Goal: Task Accomplishment & Management: Use online tool/utility

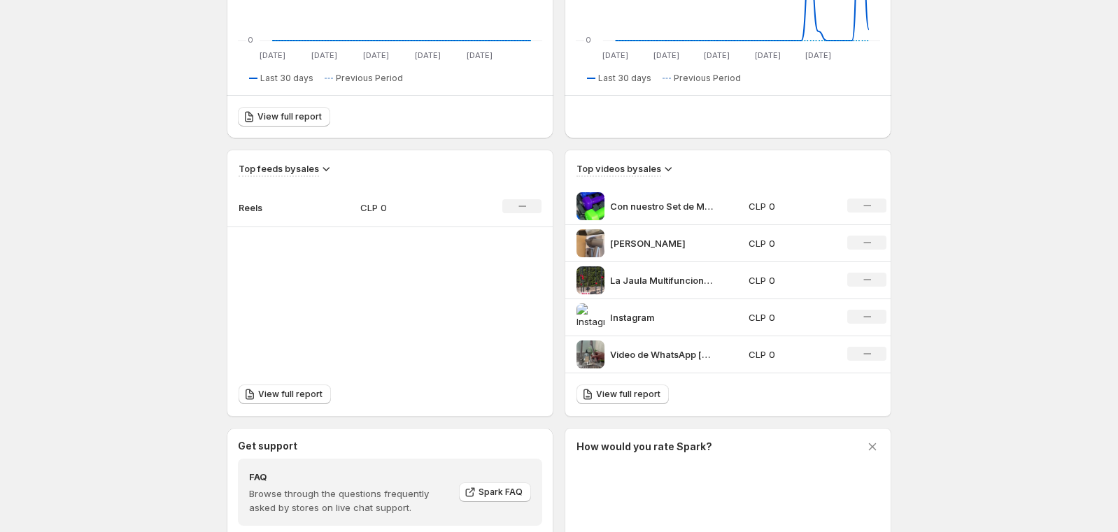
scroll to position [350, 0]
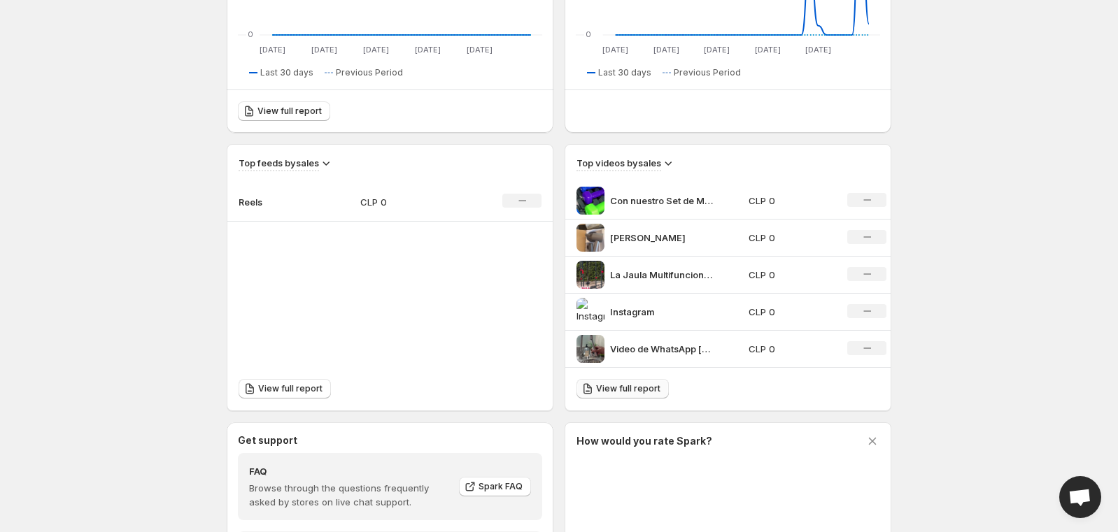
click at [639, 395] on link "View full report" at bounding box center [622, 389] width 92 height 20
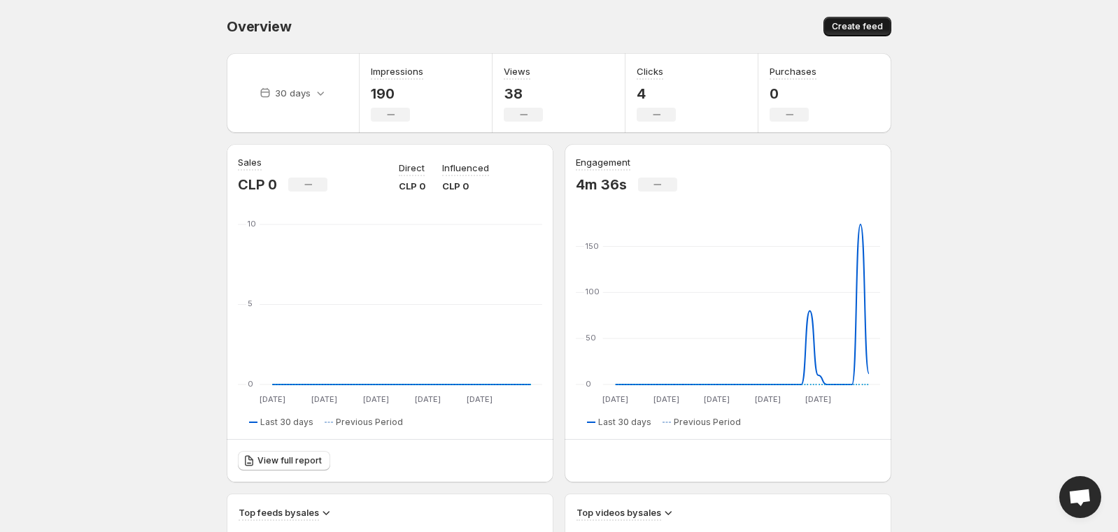
click at [865, 18] on button "Create feed" at bounding box center [857, 27] width 68 height 20
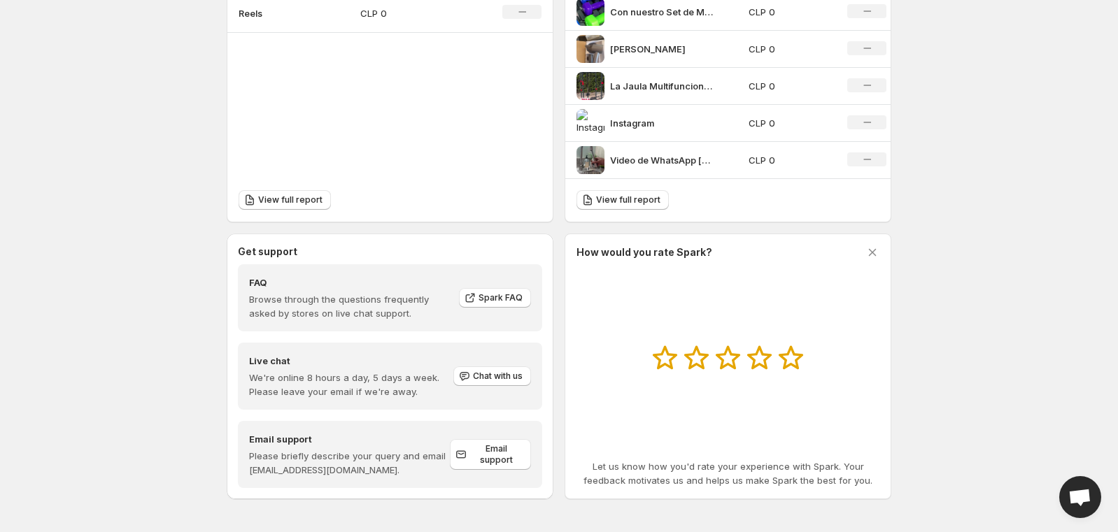
scroll to position [539, 0]
click at [875, 255] on icon at bounding box center [873, 252] width 8 height 8
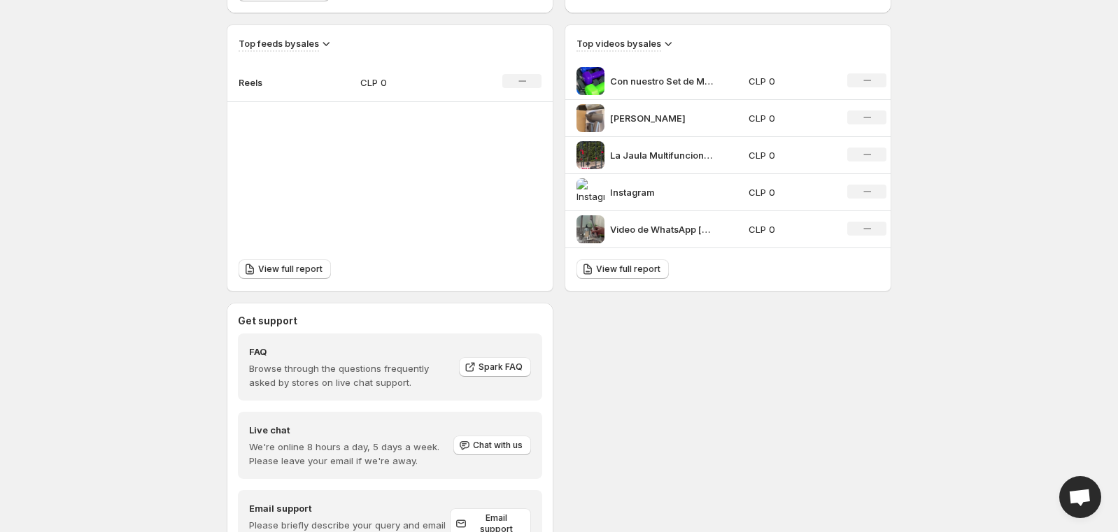
scroll to position [330, 0]
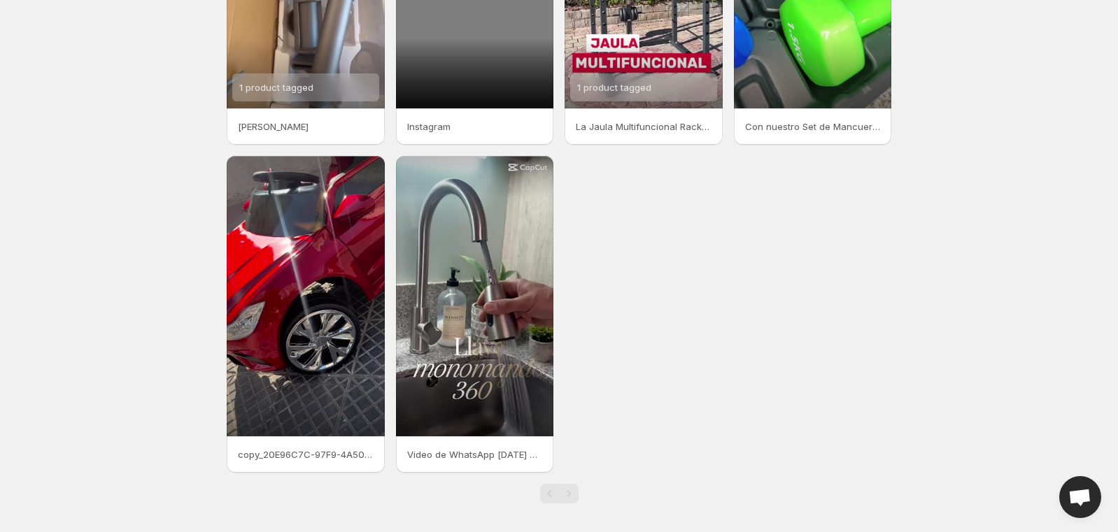
scroll to position [20, 0]
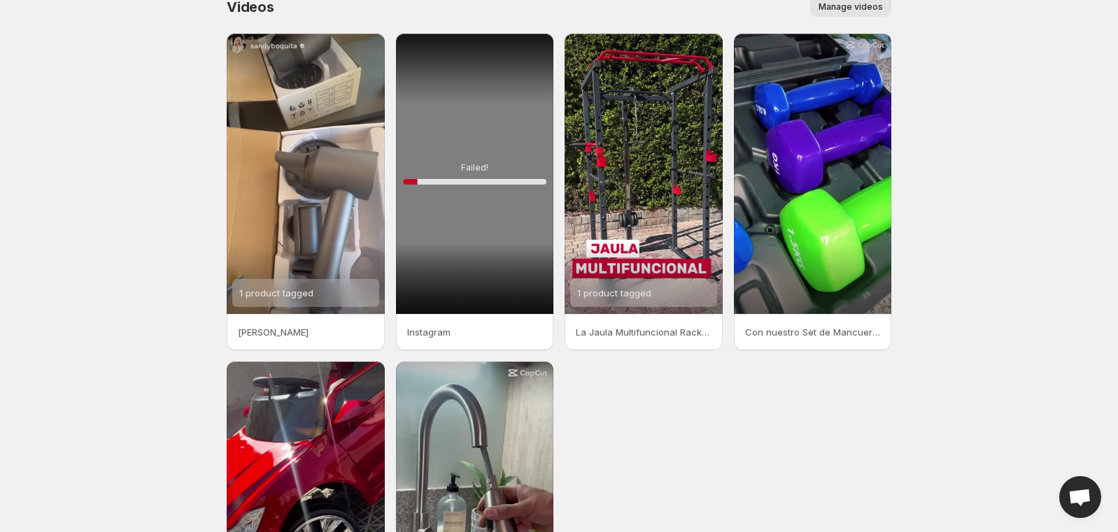
click at [844, 5] on span "Manage videos" at bounding box center [851, 6] width 64 height 11
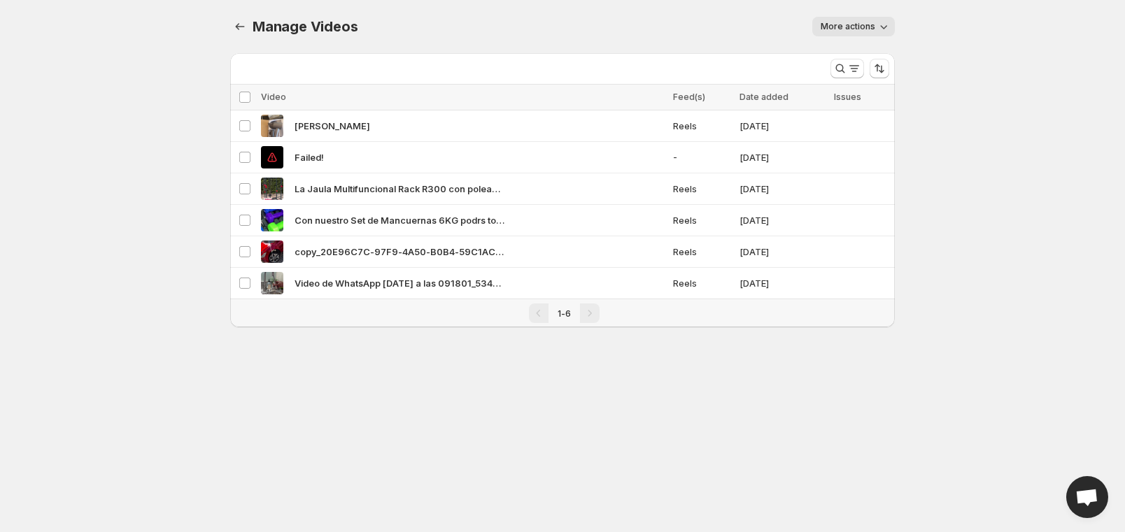
click at [861, 21] on span "More actions" at bounding box center [848, 26] width 55 height 11
click at [955, 119] on body "Home Feeds Videos Subscription Settings Manage Videos. This page is ready Manag…" at bounding box center [562, 266] width 1125 height 532
click at [864, 23] on span "More actions" at bounding box center [848, 26] width 55 height 11
click at [864, 48] on span "Regenerate missing previews" at bounding box center [887, 55] width 129 height 14
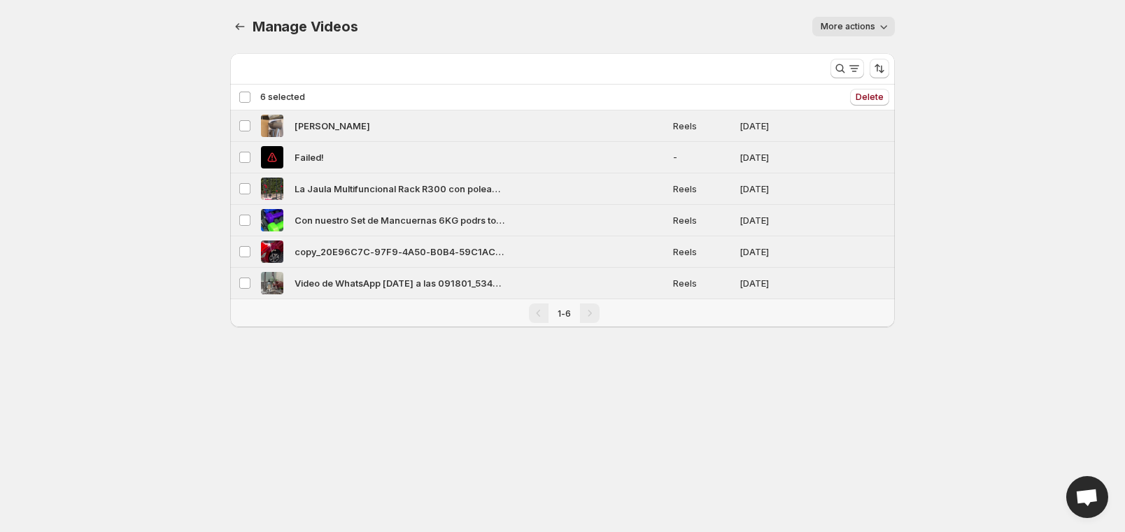
click at [250, 96] on div "Deselect all 6 videos 6 selected" at bounding box center [272, 97] width 66 height 13
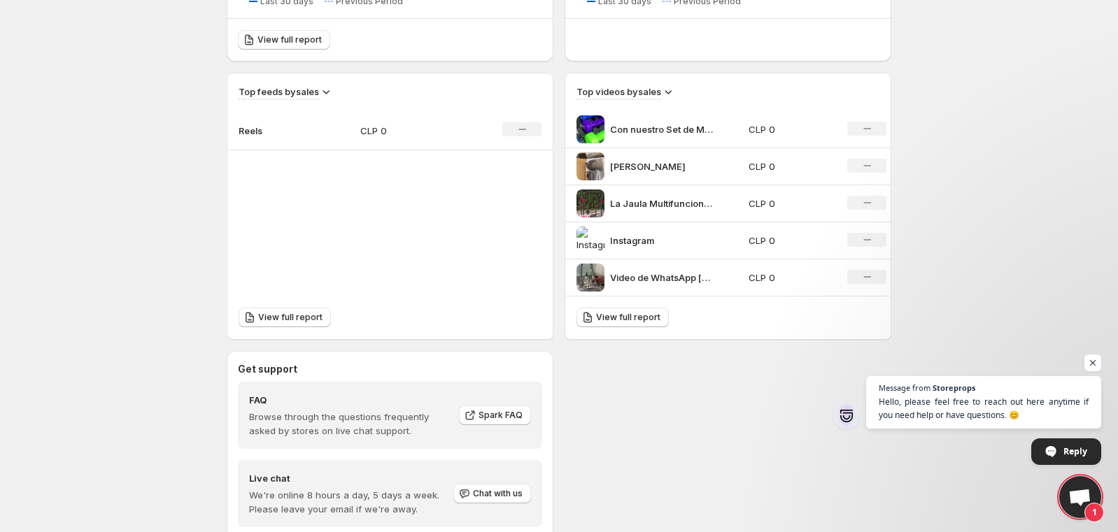
scroll to position [539, 0]
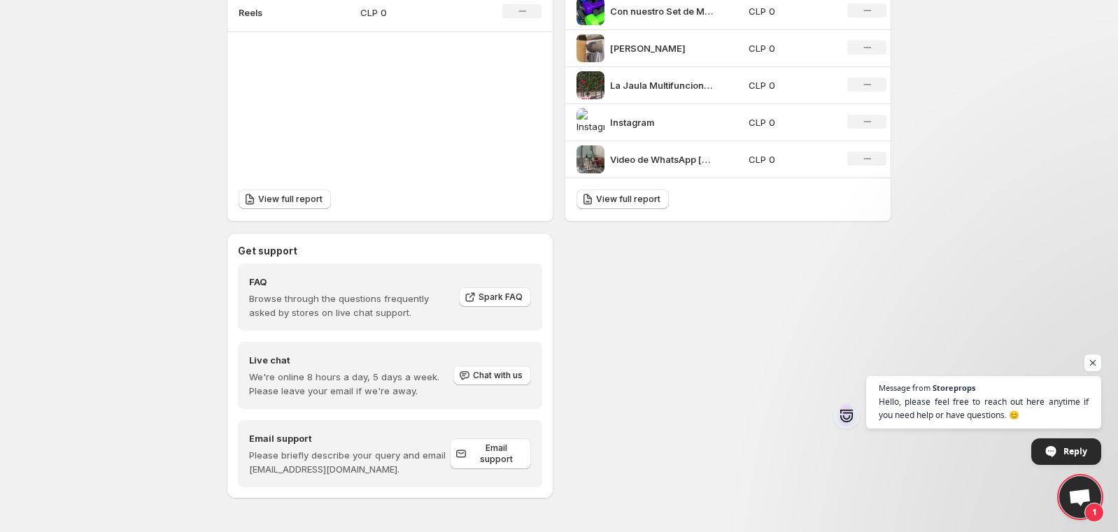
click at [1091, 362] on span "Open chat" at bounding box center [1092, 363] width 17 height 17
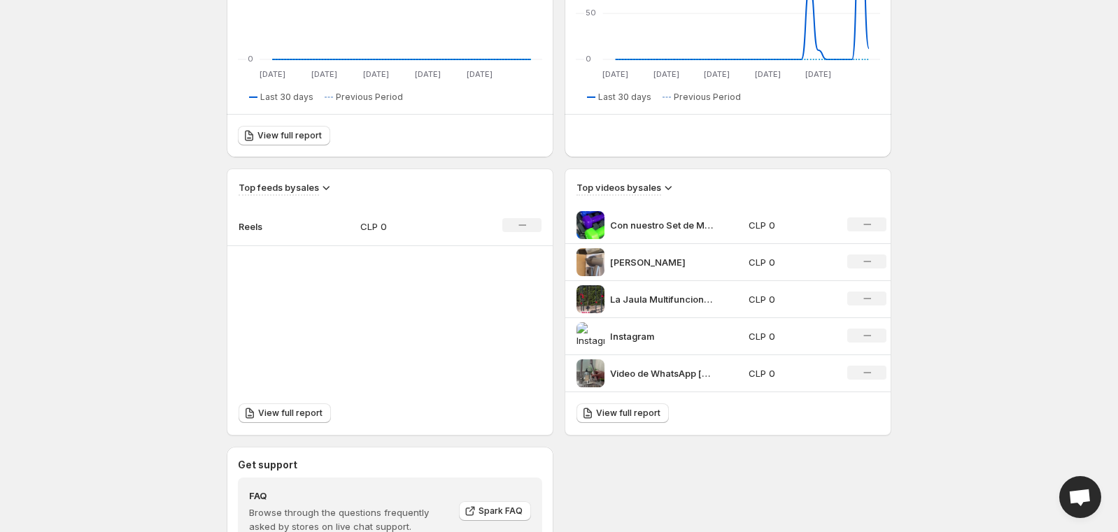
scroll to position [350, 0]
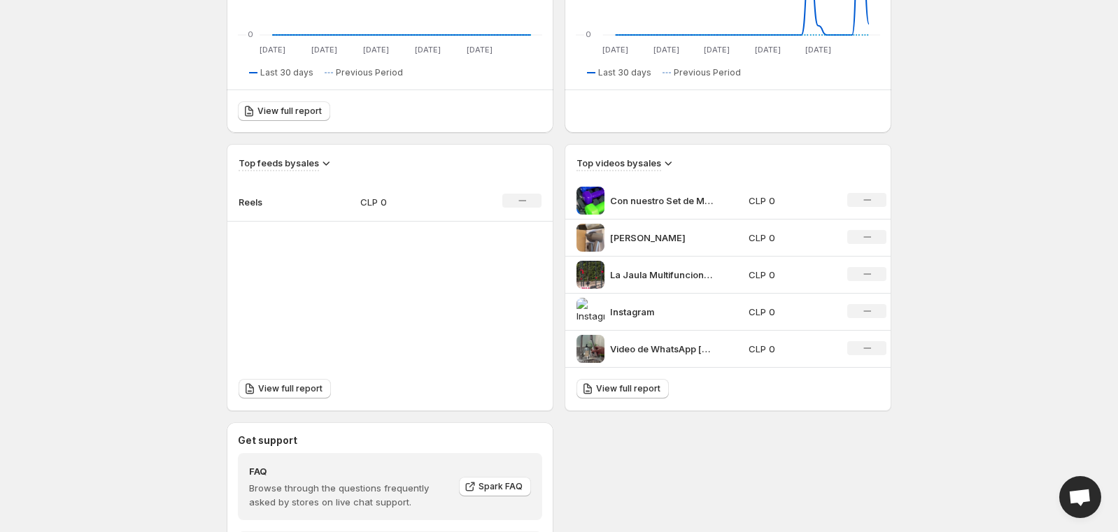
click at [668, 163] on icon at bounding box center [668, 164] width 7 height 4
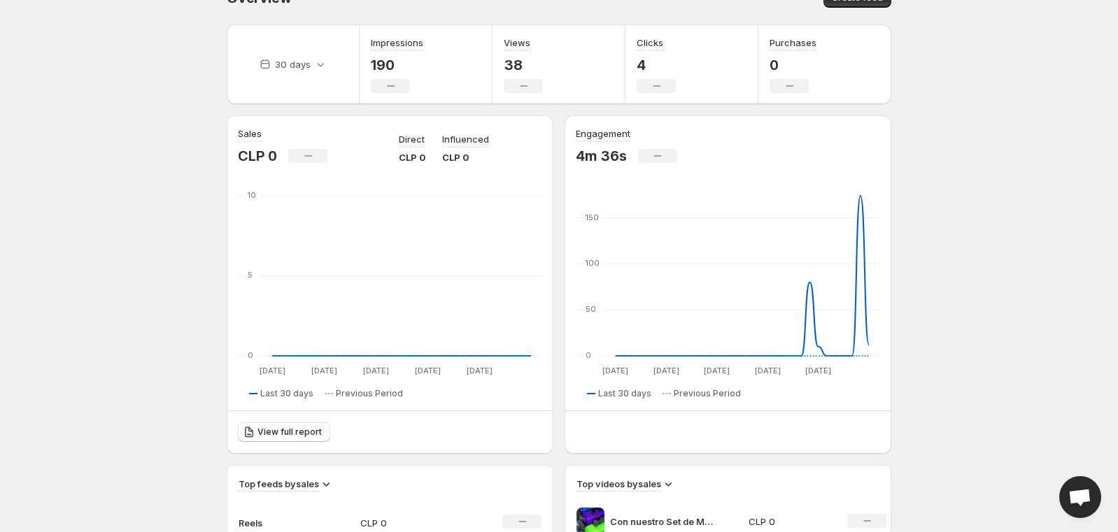
scroll to position [0, 0]
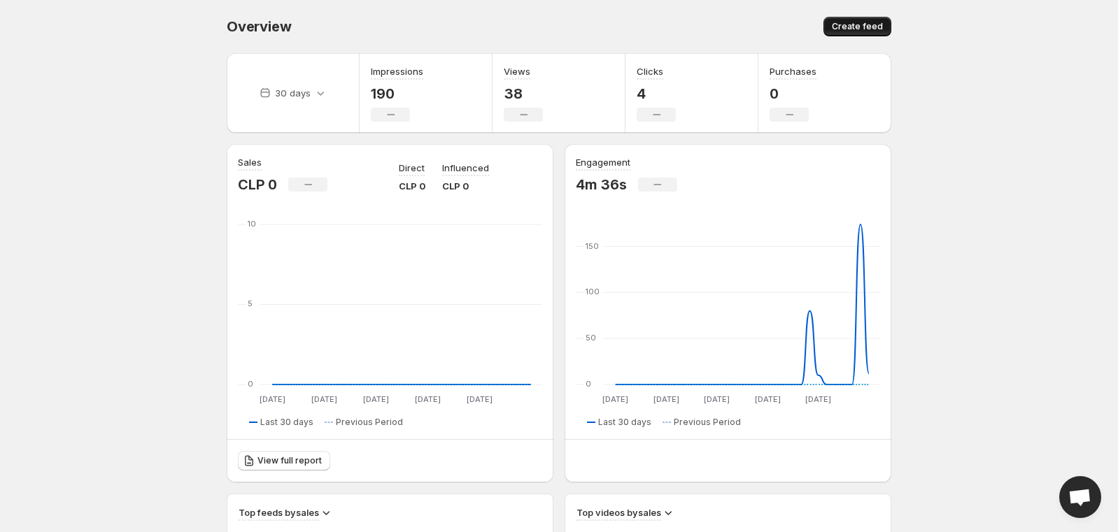
click at [858, 27] on span "Create feed" at bounding box center [857, 26] width 51 height 11
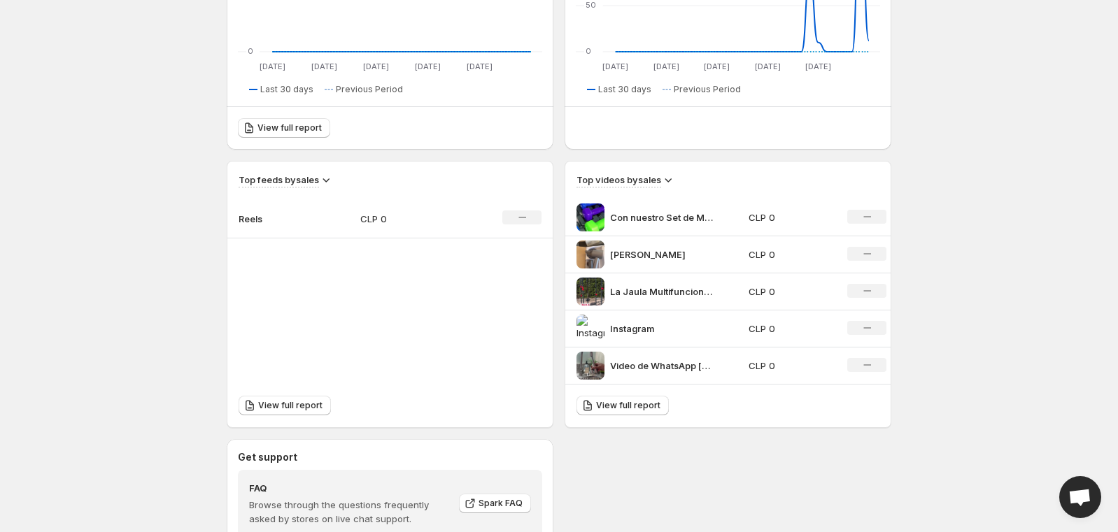
scroll to position [330, 0]
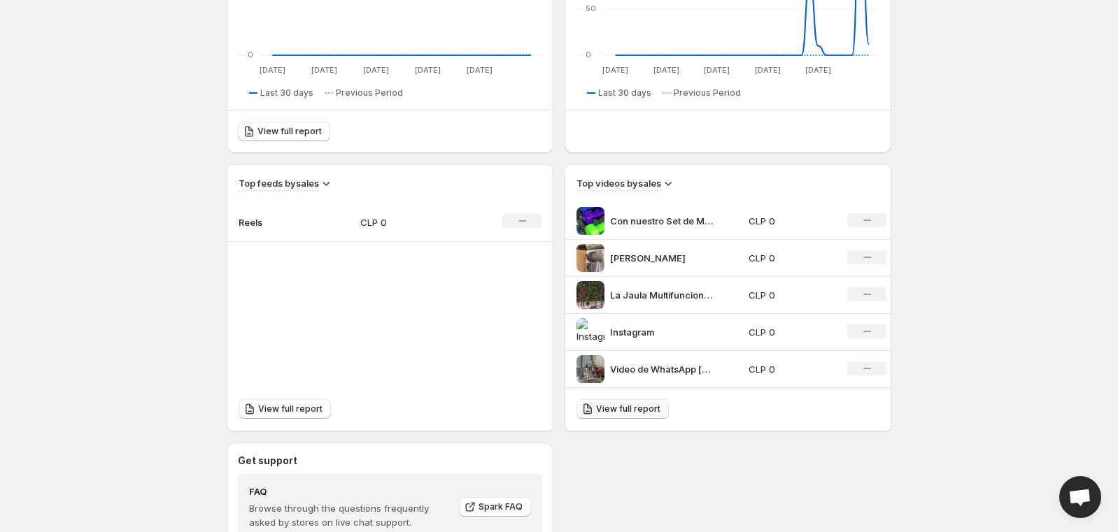
click at [645, 402] on link "View full report" at bounding box center [622, 409] width 92 height 20
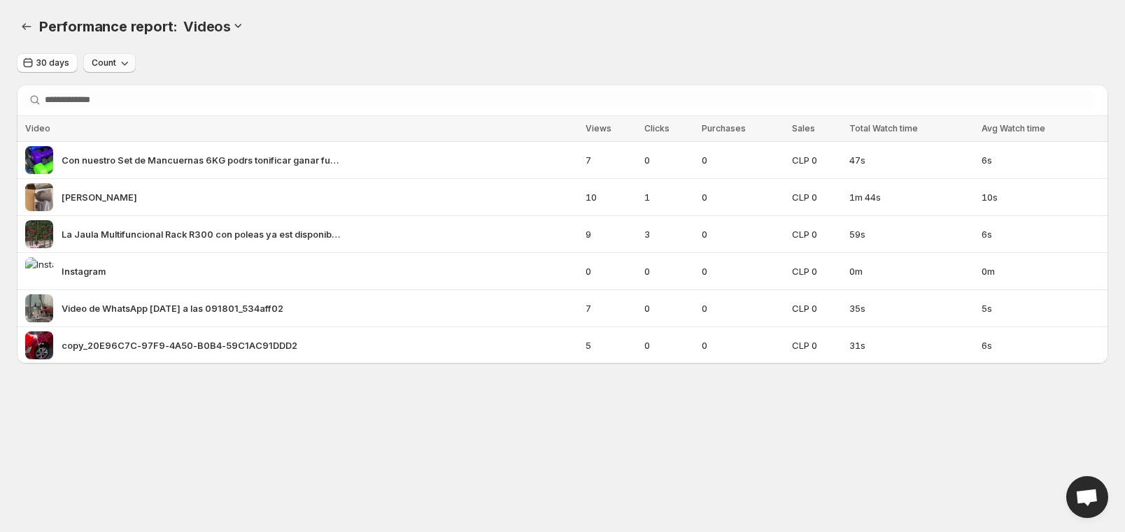
click at [107, 59] on span "Count" at bounding box center [104, 62] width 24 height 11
click at [108, 59] on span "Count" at bounding box center [104, 62] width 24 height 11
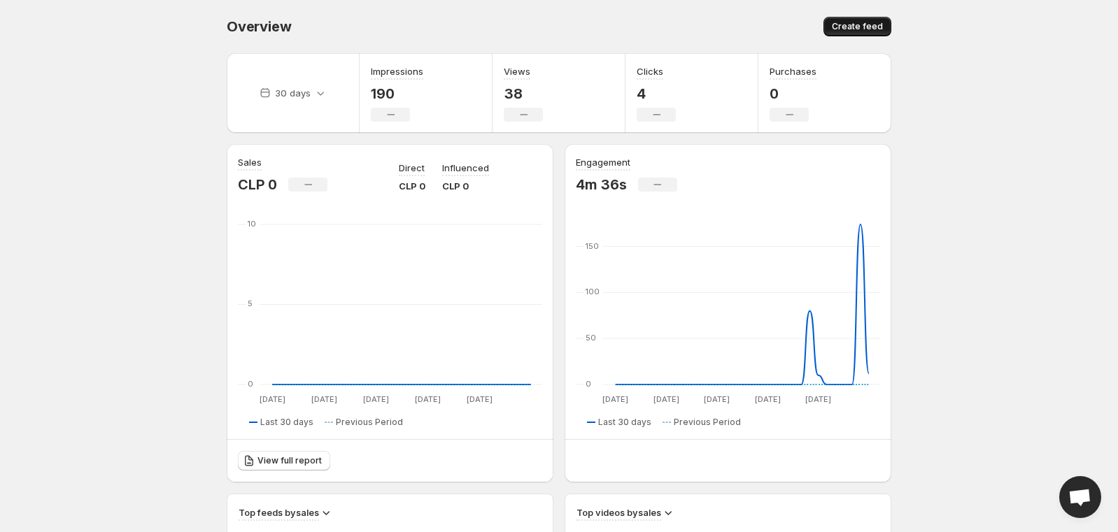
click at [879, 24] on span "Create feed" at bounding box center [857, 26] width 51 height 11
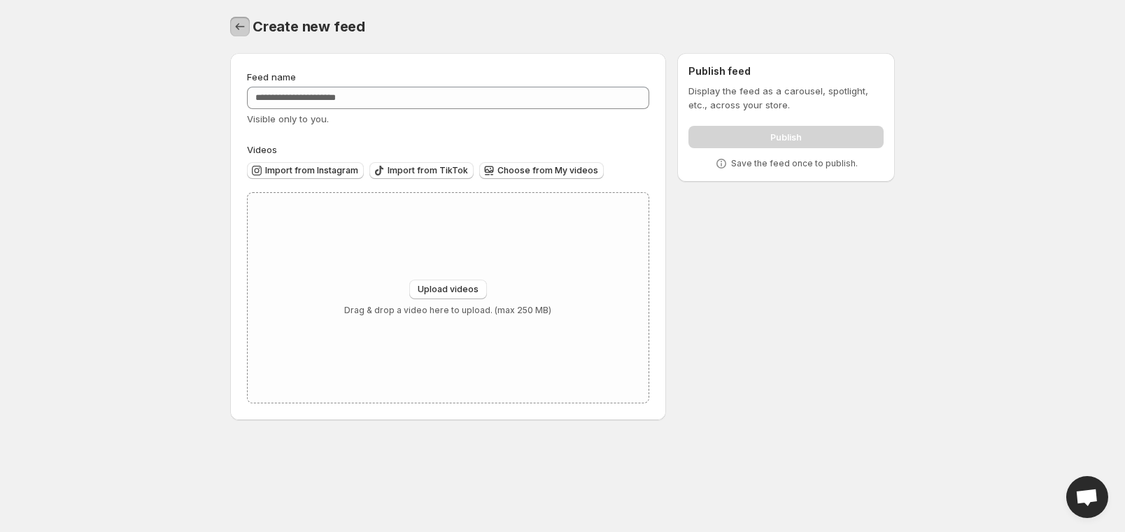
click at [242, 24] on icon "Settings" at bounding box center [240, 27] width 14 height 14
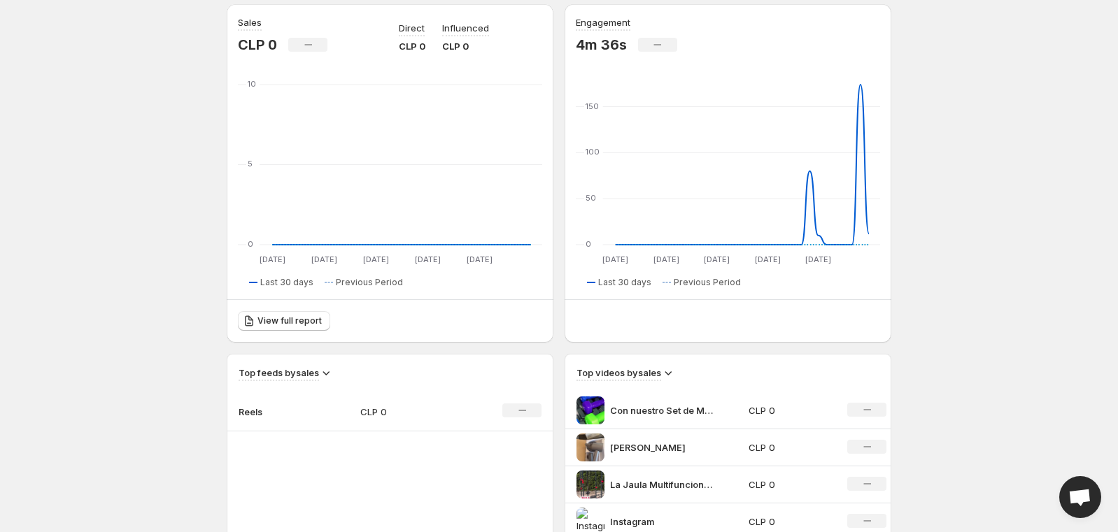
click at [901, 230] on div "Overview. This page is ready Overview Create feed 30 days Impressions 190 No ch…" at bounding box center [559, 396] width 698 height 1072
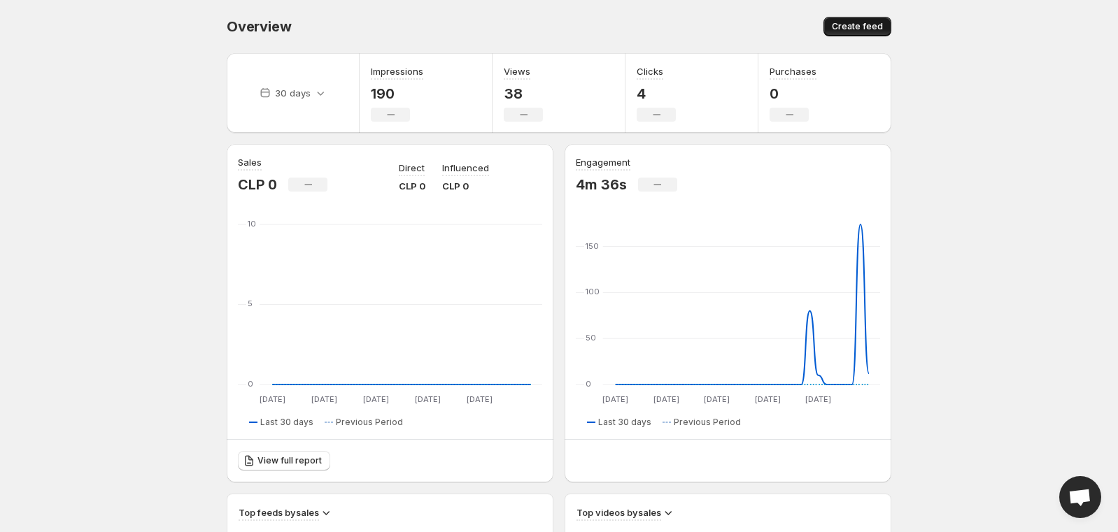
click at [844, 25] on span "Create feed" at bounding box center [857, 26] width 51 height 11
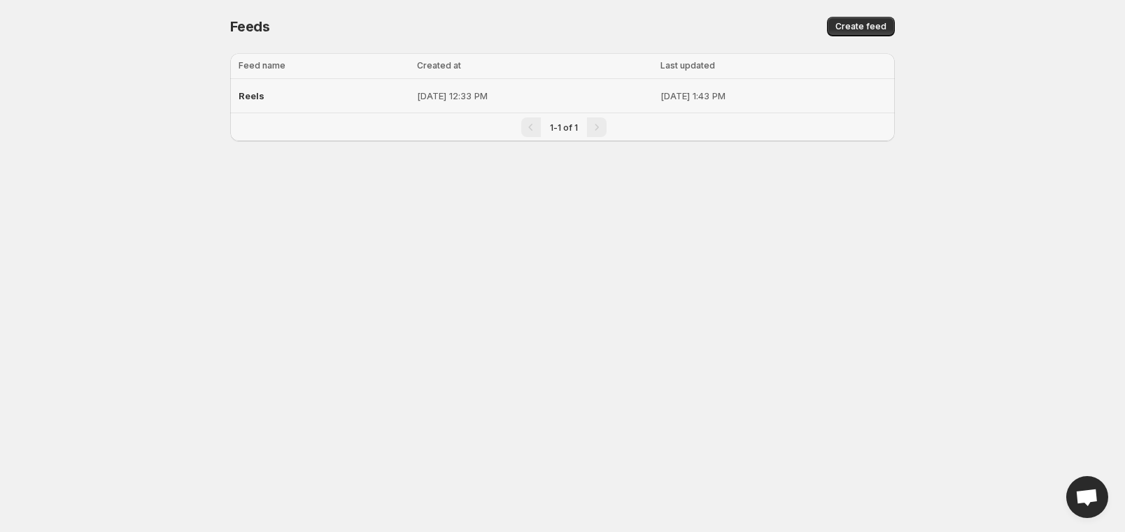
click at [417, 90] on p "[DATE] 12:33 PM" at bounding box center [534, 96] width 234 height 14
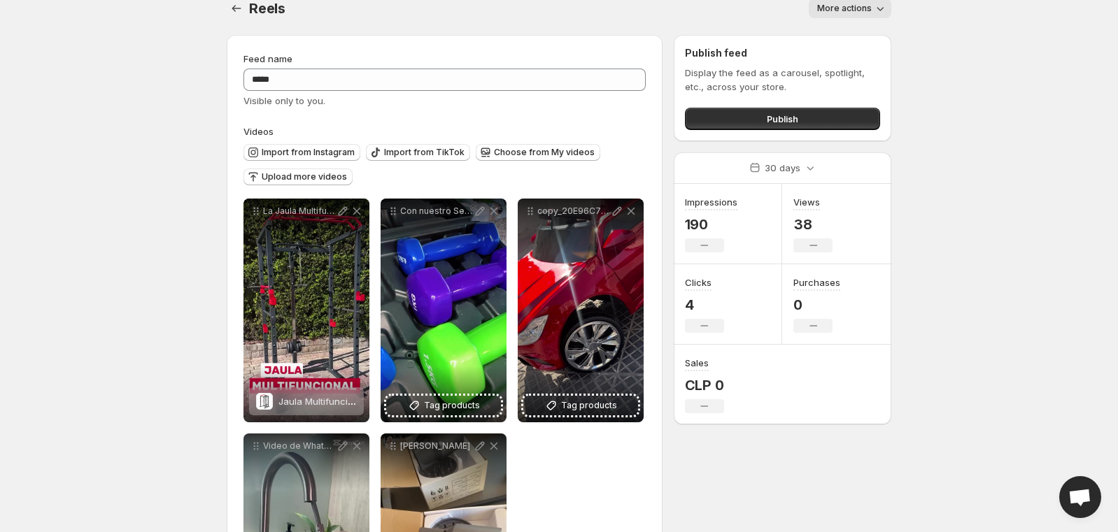
scroll to position [70, 0]
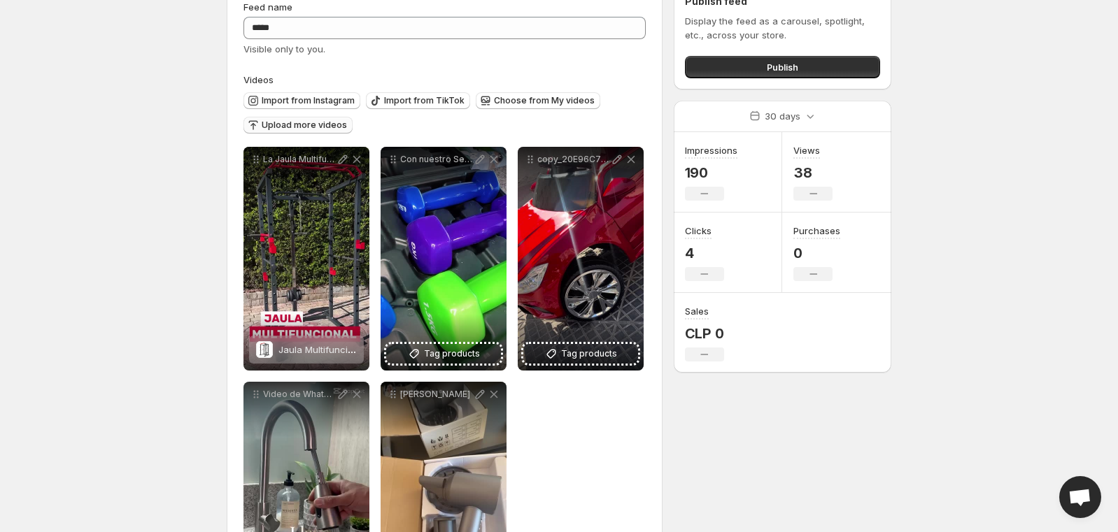
click at [312, 129] on span "Upload more videos" at bounding box center [304, 125] width 85 height 11
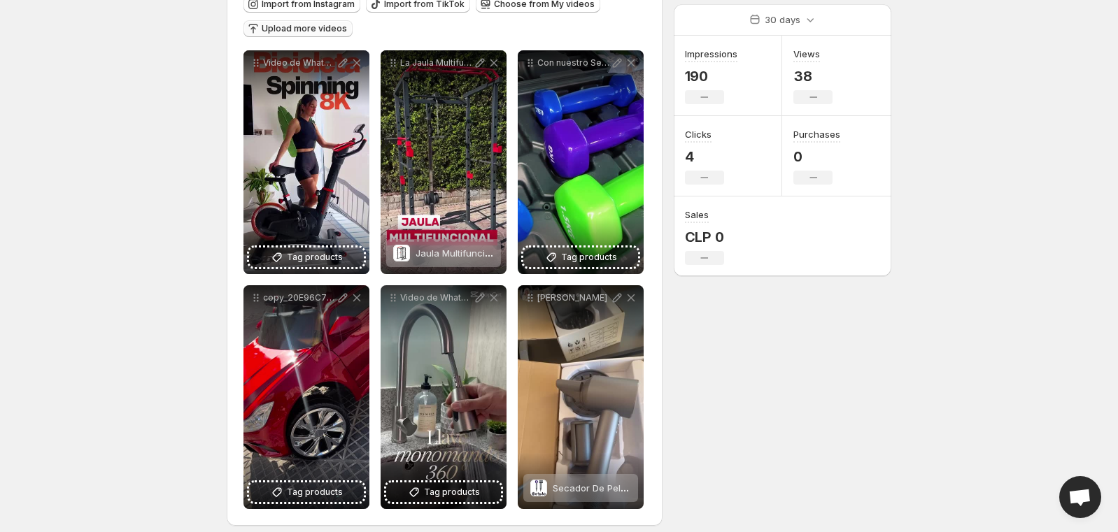
scroll to position [178, 0]
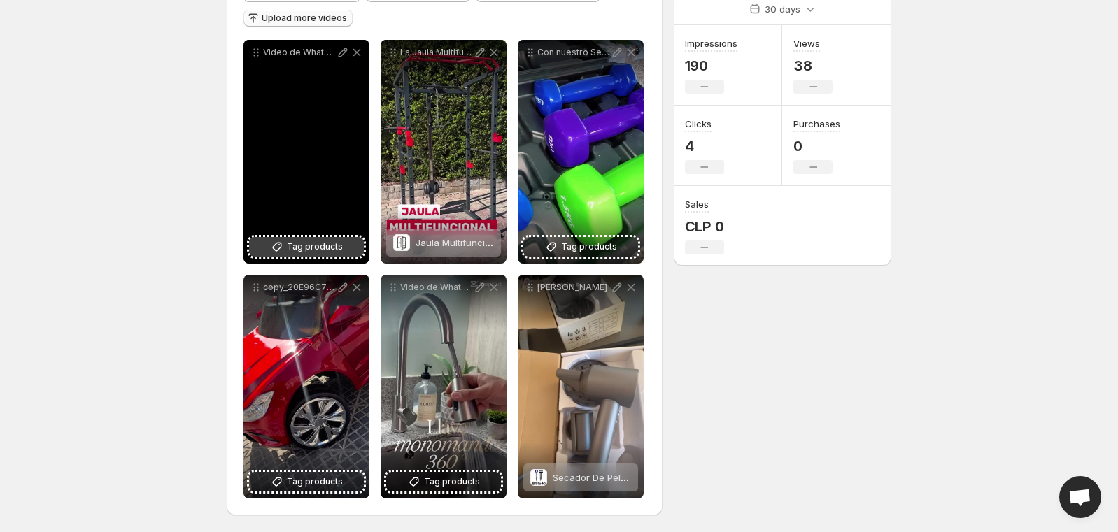
click at [332, 243] on span "Tag products" at bounding box center [315, 247] width 56 height 14
click at [303, 237] on span "Bicicleta Spinning Magnetica Profesional K12 8 KG" at bounding box center [388, 242] width 220 height 11
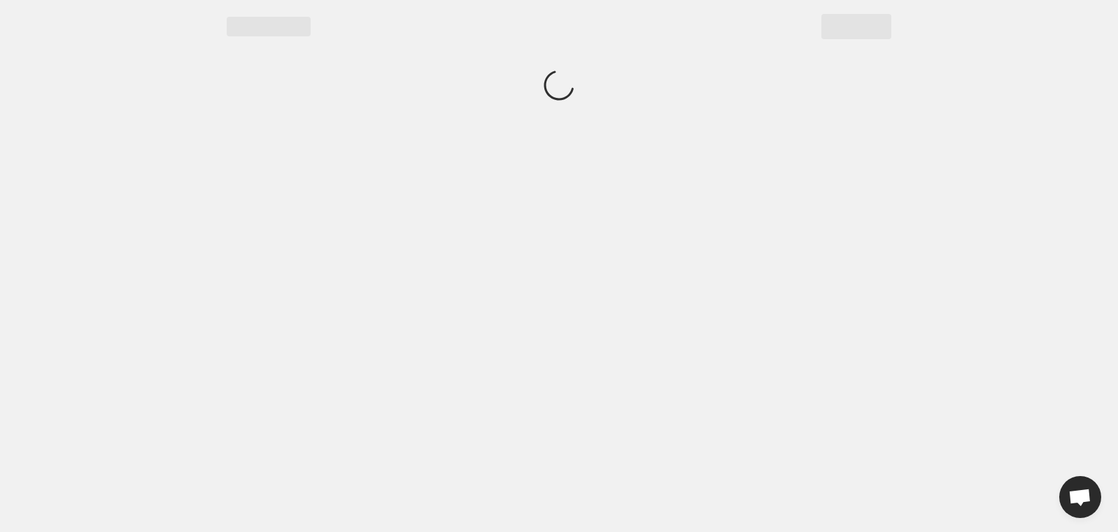
scroll to position [0, 0]
